Goal: Information Seeking & Learning: Learn about a topic

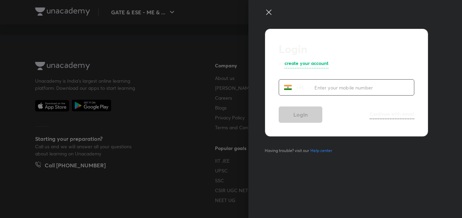
click at [267, 15] on icon at bounding box center [269, 12] width 8 height 8
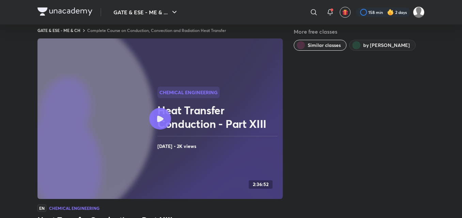
scroll to position [429, 0]
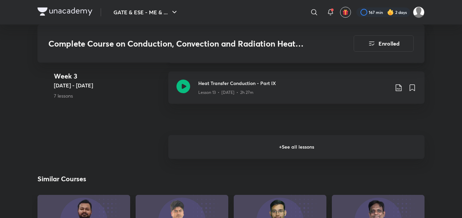
scroll to position [966, 0]
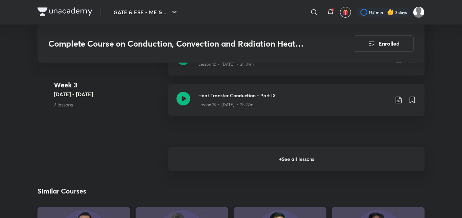
click at [296, 166] on h6 "+ See all lessons" at bounding box center [296, 160] width 256 height 24
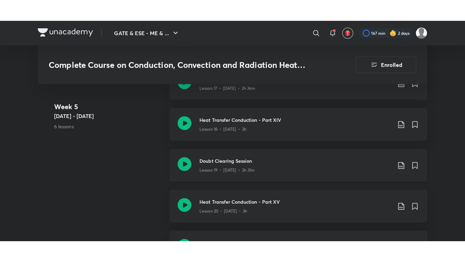
scroll to position [1239, 0]
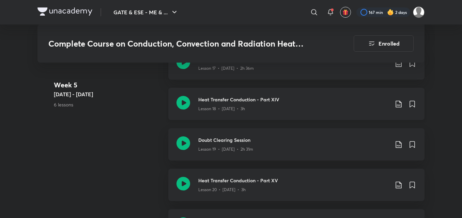
click at [374, 105] on div "Lesson 18 • Aug 7 • 3h" at bounding box center [293, 107] width 191 height 9
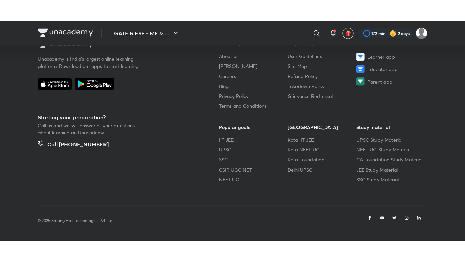
scroll to position [385, 0]
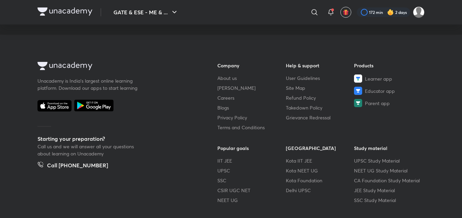
scroll to position [385, 0]
